Goal: Information Seeking & Learning: Learn about a topic

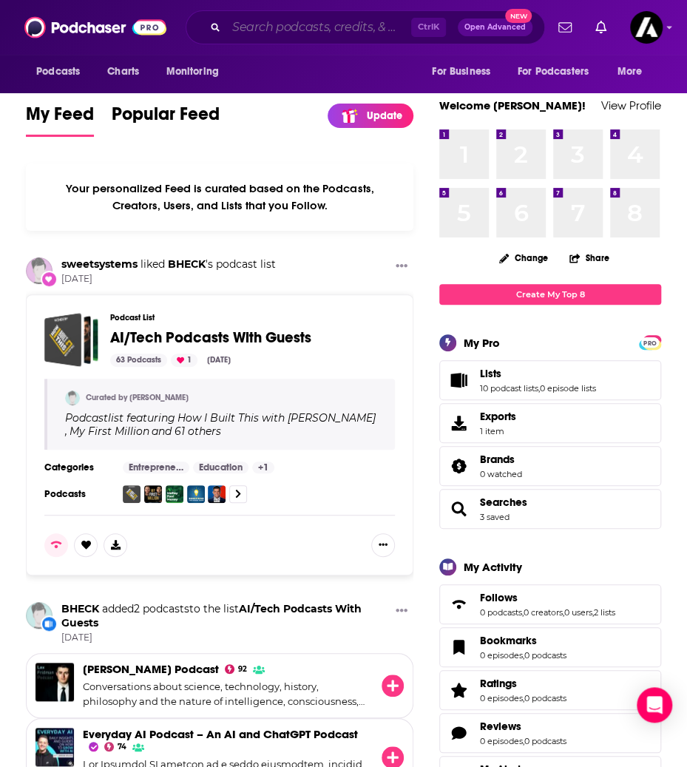
click at [246, 23] on input "Search podcasts, credits, & more..." at bounding box center [318, 28] width 185 height 24
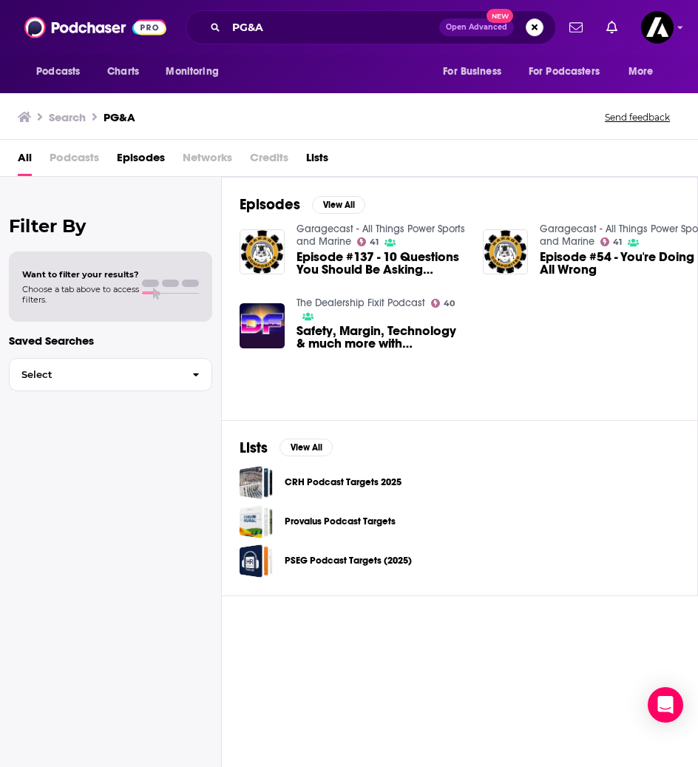
click at [70, 660] on div "Filter By Want to filter your results? Choose a tab above to access filters. Sa…" at bounding box center [111, 560] width 222 height 767
click at [243, 31] on input "PG&A" at bounding box center [332, 28] width 213 height 24
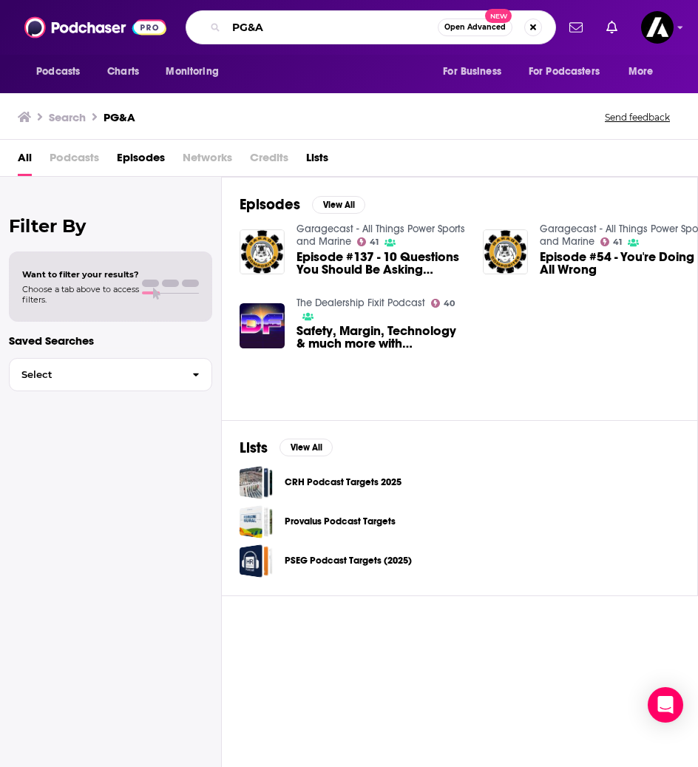
click at [247, 27] on input "PG&A" at bounding box center [332, 28] width 212 height 24
type input "FP&A"
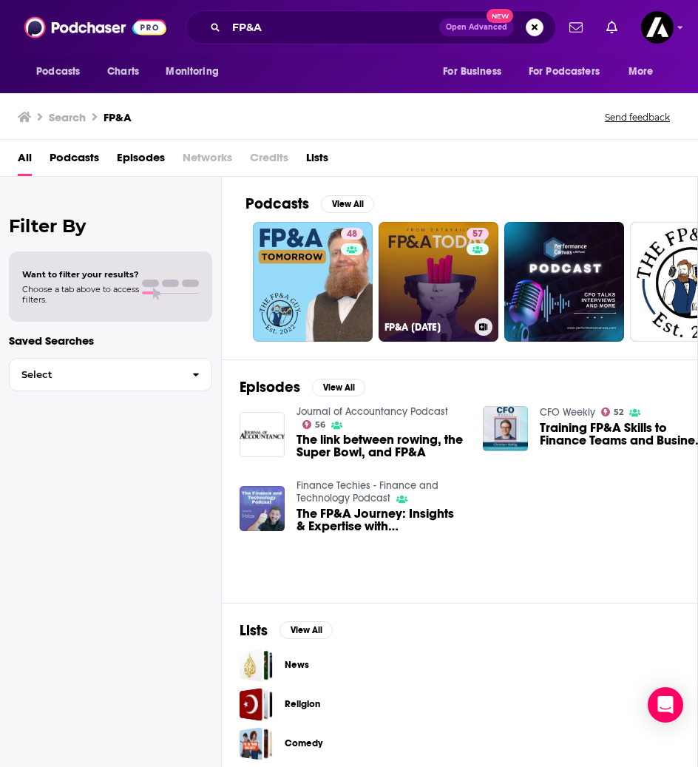
click at [404, 298] on link "57 FP&A [DATE]" at bounding box center [439, 282] width 120 height 120
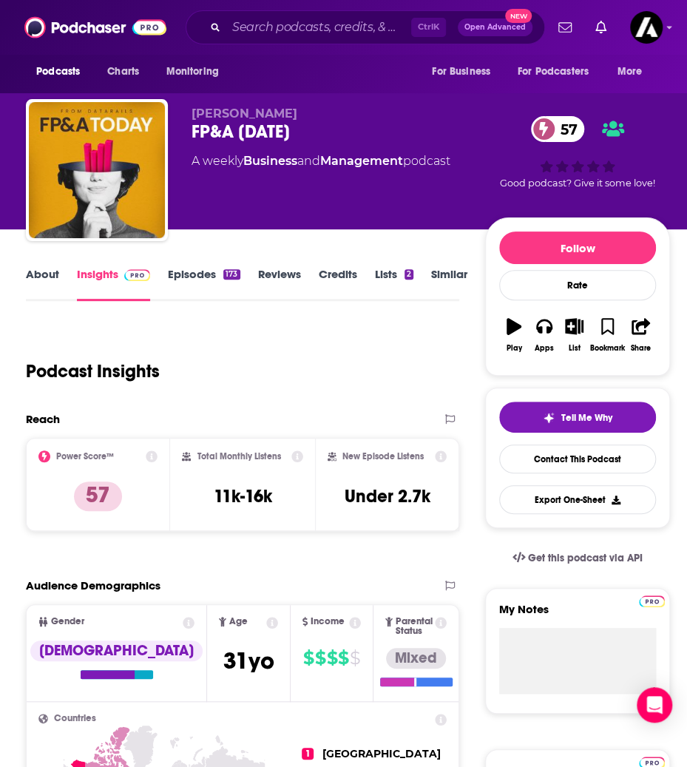
click at [195, 278] on link "Episodes 173" at bounding box center [204, 284] width 72 height 34
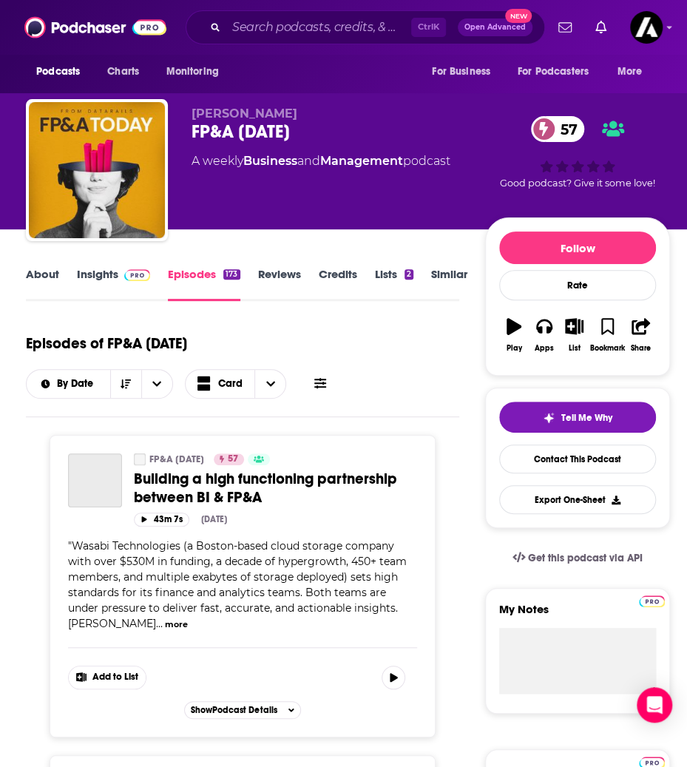
click at [50, 278] on link "About" at bounding box center [42, 284] width 33 height 34
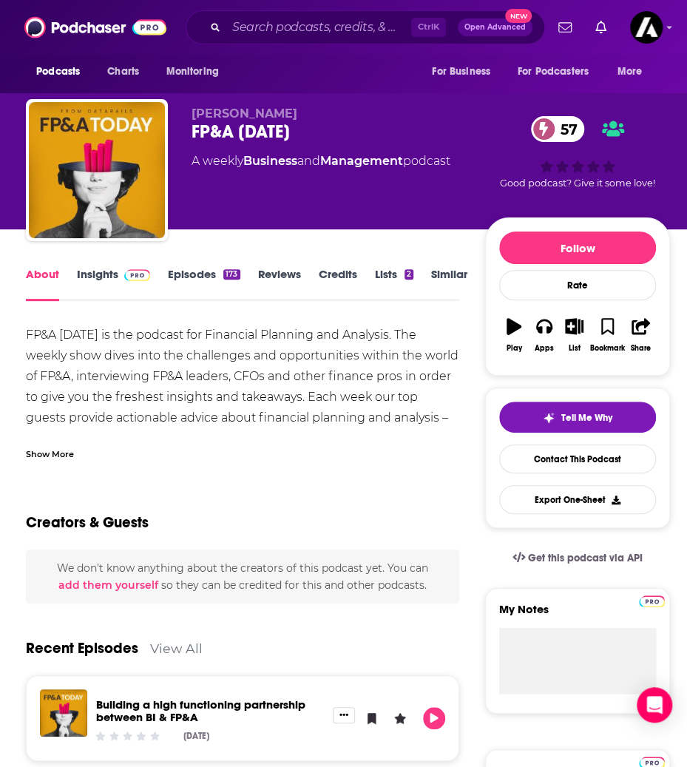
click at [102, 270] on link "Insights" at bounding box center [113, 284] width 73 height 34
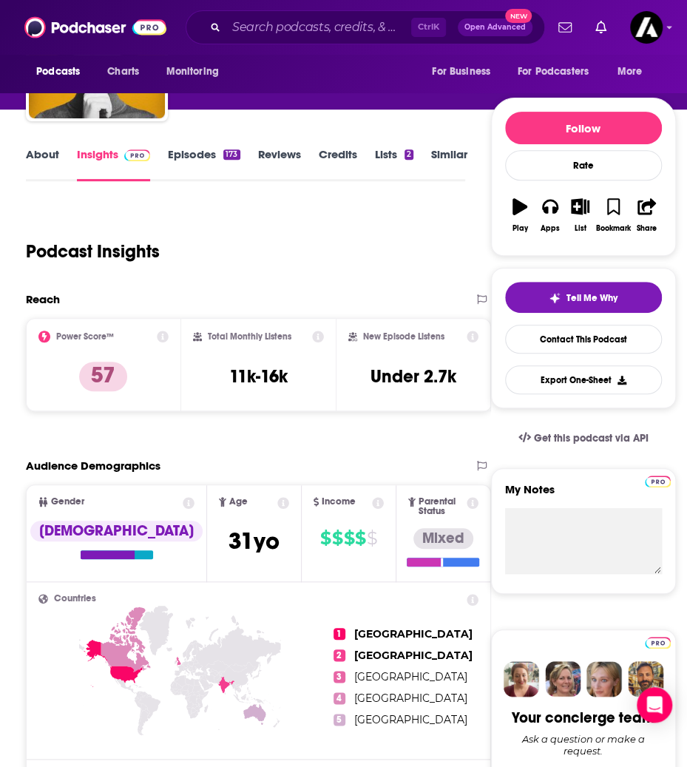
scroll to position [107, 0]
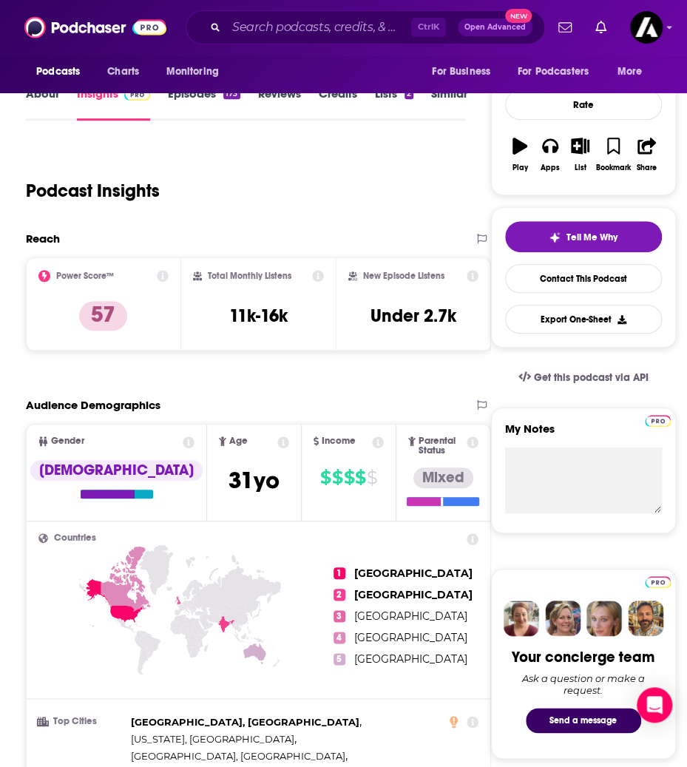
scroll to position [196, 0]
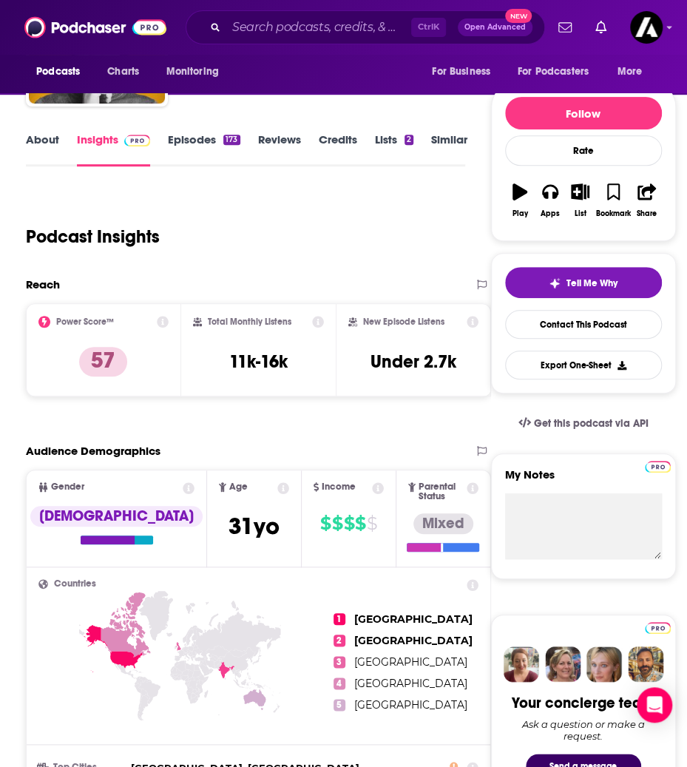
scroll to position [135, 0]
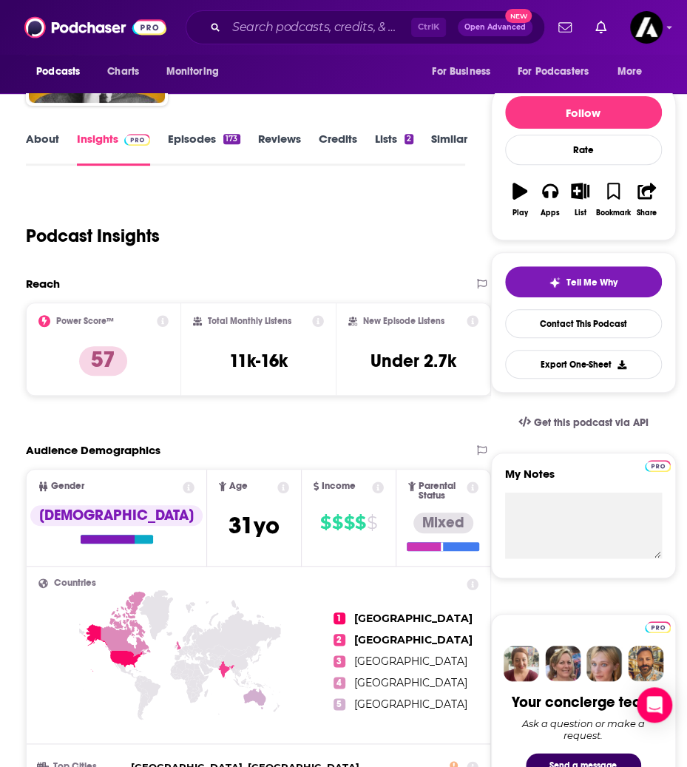
click at [196, 152] on link "Episodes 173" at bounding box center [204, 149] width 72 height 34
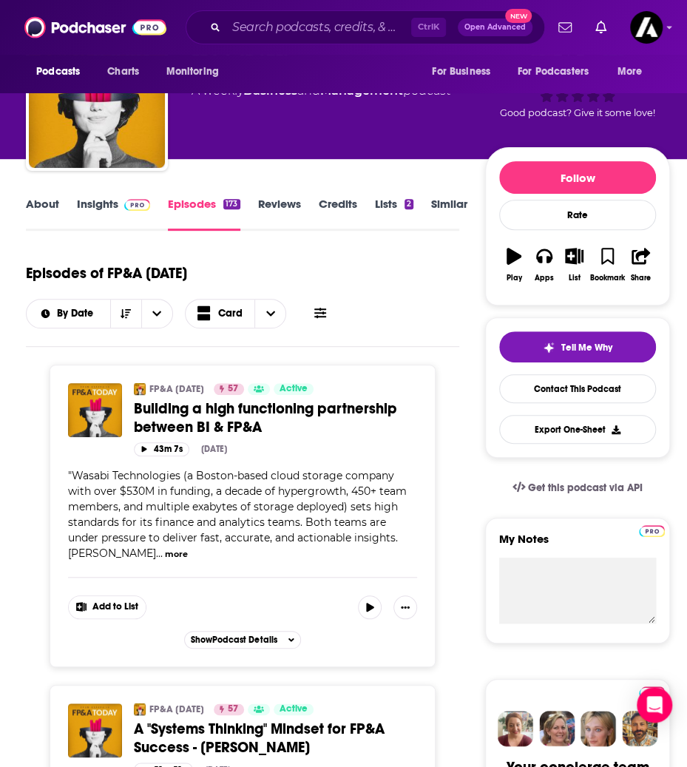
scroll to position [70, 0]
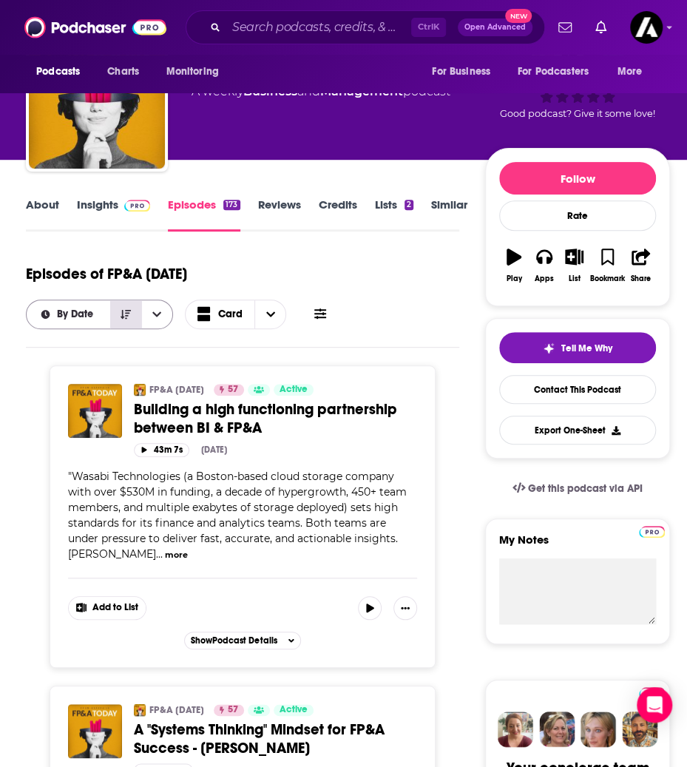
click at [132, 320] on button "Sort Direction" at bounding box center [125, 314] width 31 height 28
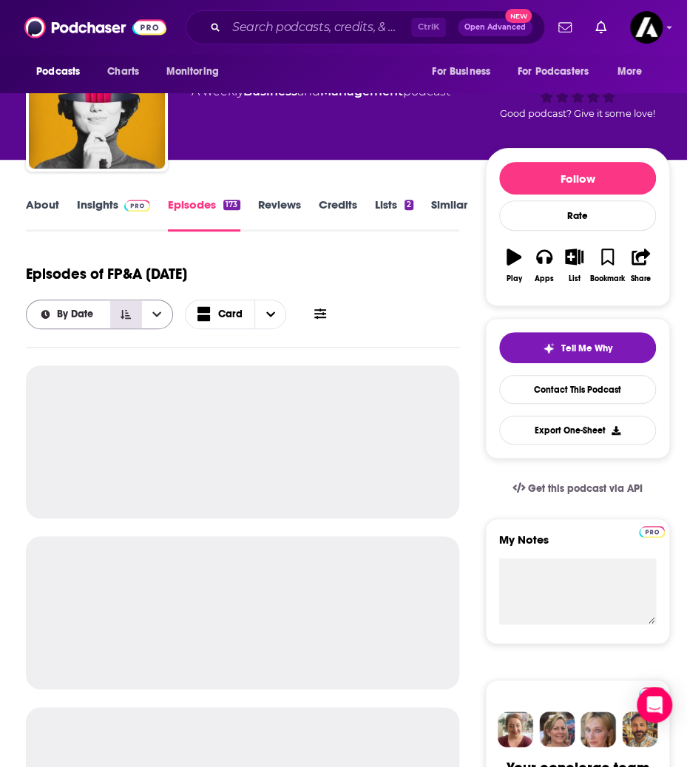
click at [132, 320] on button "Sort Direction" at bounding box center [125, 314] width 31 height 28
click at [150, 319] on button "open menu" at bounding box center [156, 314] width 31 height 28
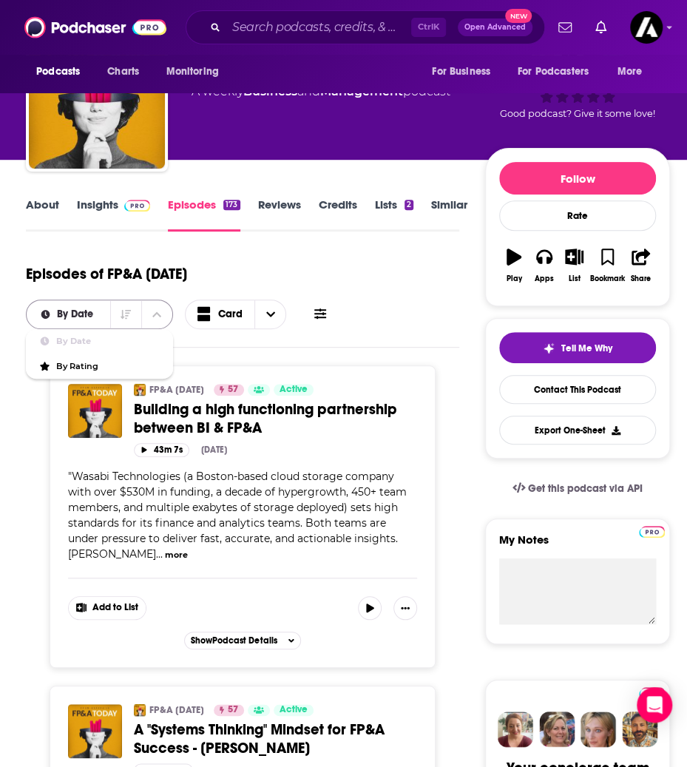
click at [150, 319] on button "close menu" at bounding box center [156, 314] width 31 height 28
click at [266, 318] on icon "Choose View" at bounding box center [270, 314] width 9 height 10
click at [274, 310] on span "Choose View" at bounding box center [269, 314] width 31 height 28
click at [235, 362] on span "Table" at bounding box center [244, 366] width 59 height 8
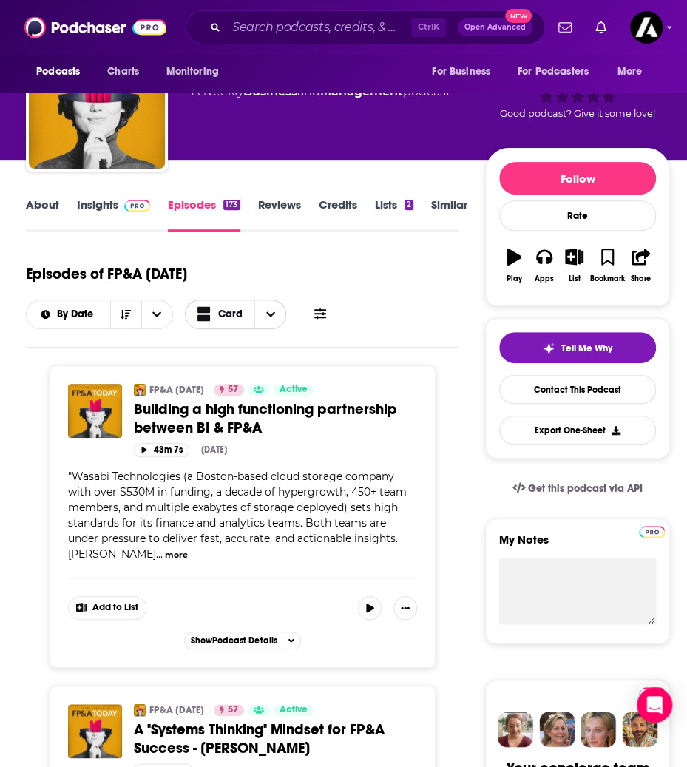
click at [266, 315] on icon "Choose View" at bounding box center [270, 314] width 9 height 10
click at [228, 362] on span "Table" at bounding box center [244, 366] width 59 height 8
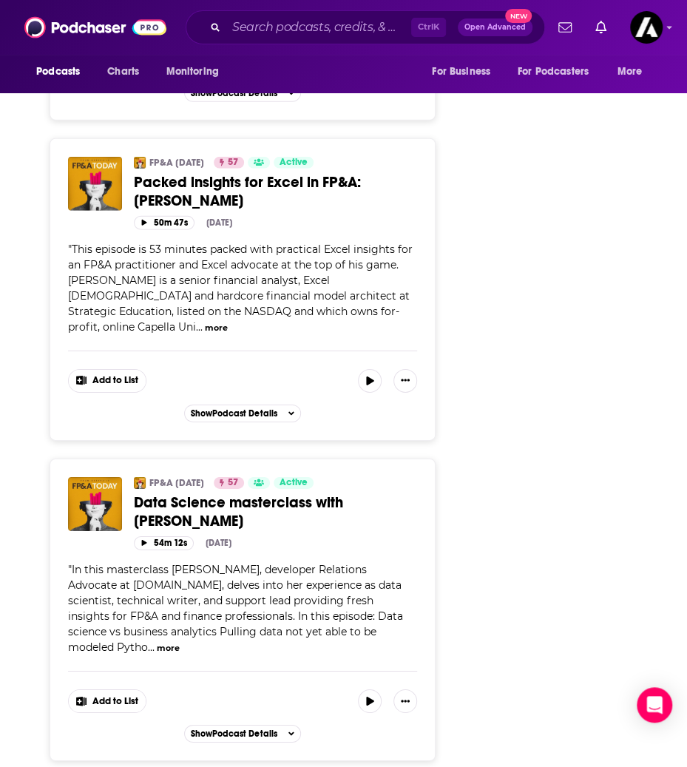
scroll to position [3498, 0]
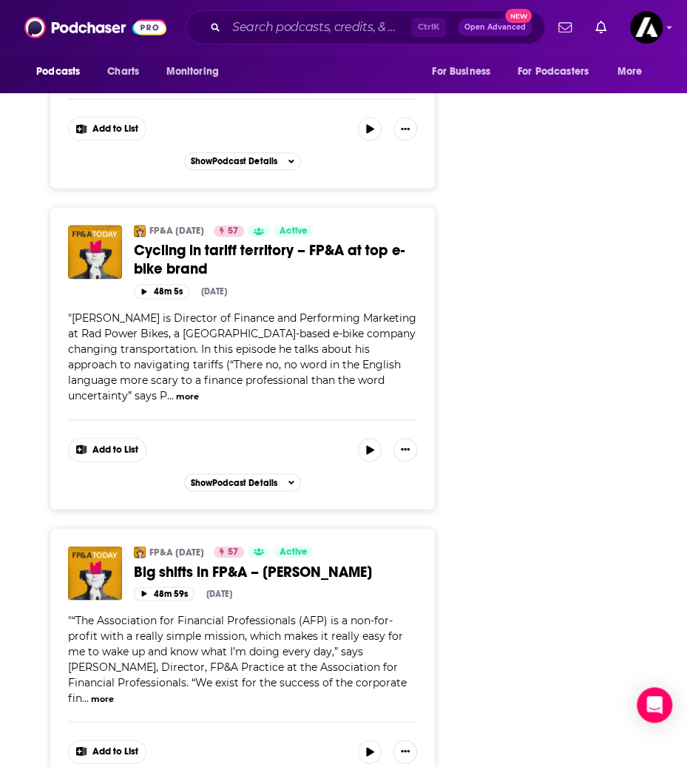
scroll to position [4742, 0]
